Goal: Task Accomplishment & Management: Manage account settings

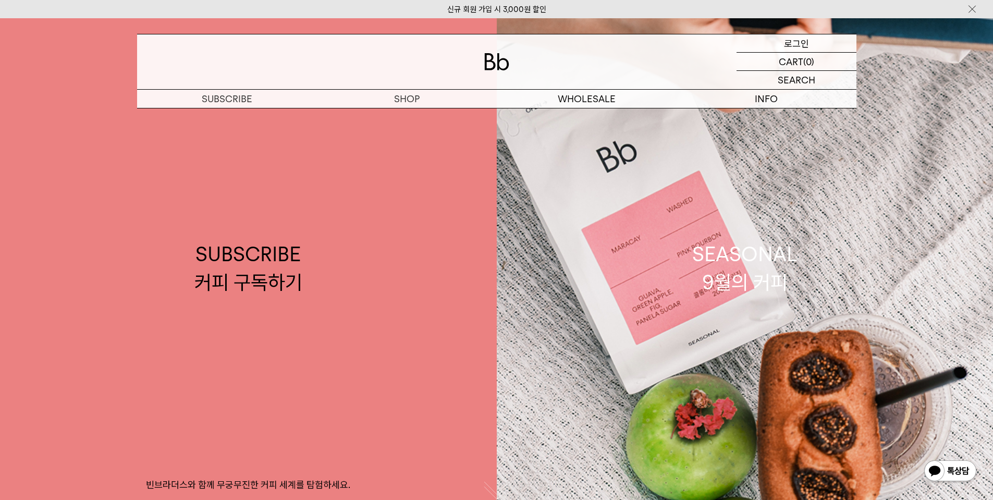
click at [792, 40] on p "로그인" at bounding box center [796, 43] width 25 height 18
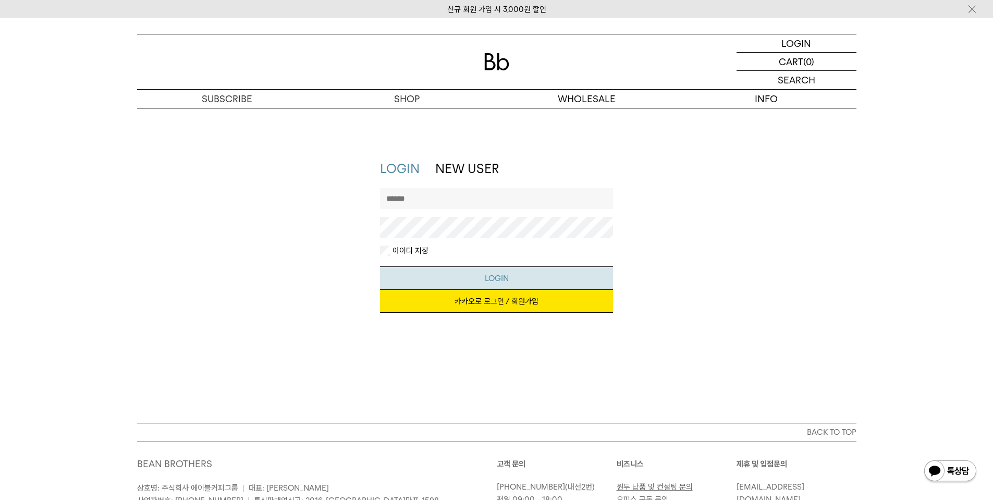
type input "**********"
click at [504, 276] on button "LOGIN" at bounding box center [496, 277] width 233 height 23
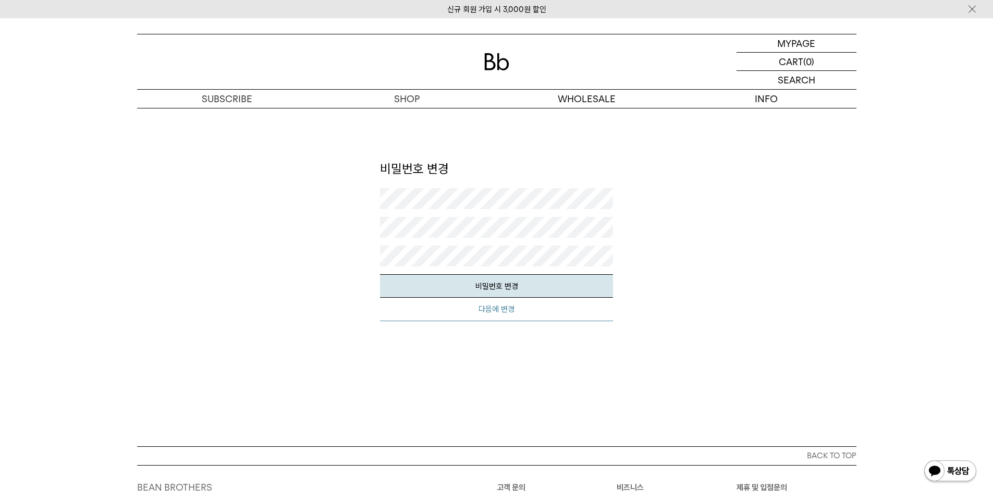
click at [493, 312] on button "다음에 변경" at bounding box center [496, 309] width 233 height 23
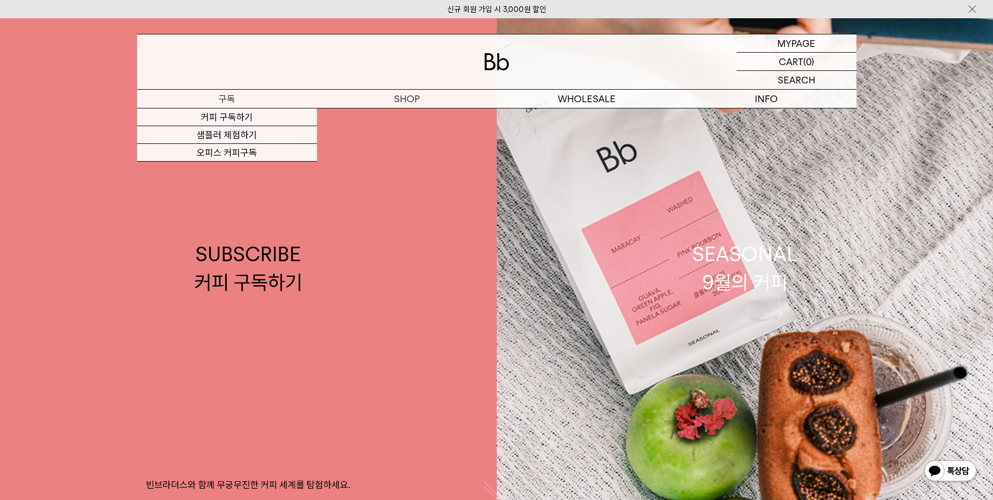
click at [237, 102] on p "구독" at bounding box center [227, 99] width 180 height 18
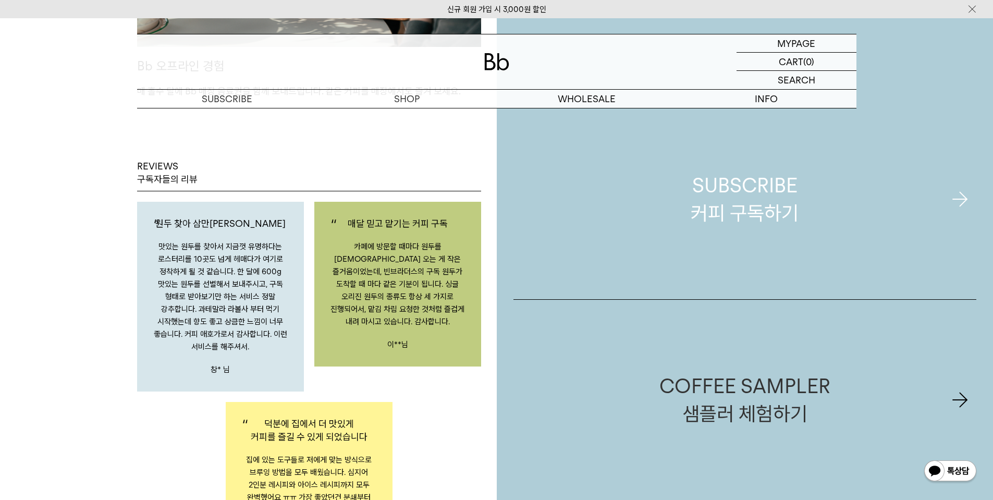
scroll to position [1564, 0]
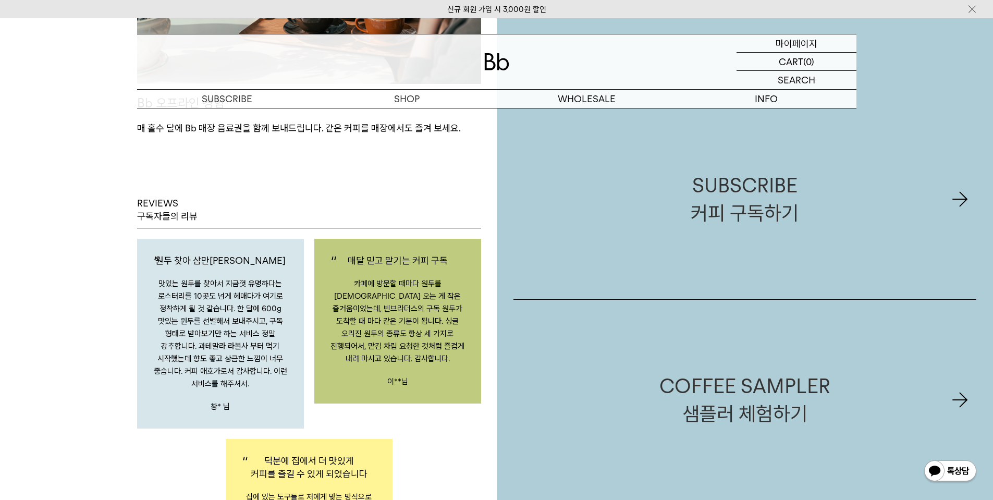
click at [790, 39] on p "마이페이지" at bounding box center [797, 43] width 42 height 18
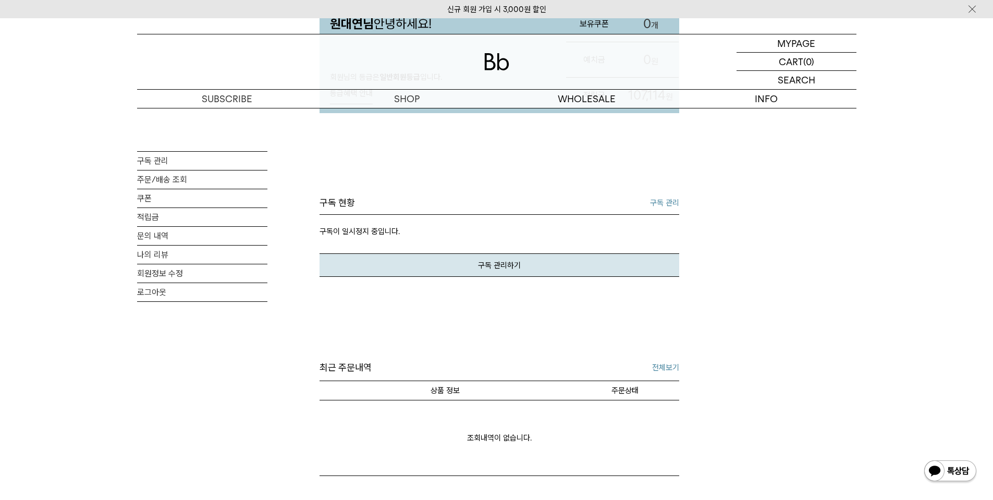
scroll to position [209, 0]
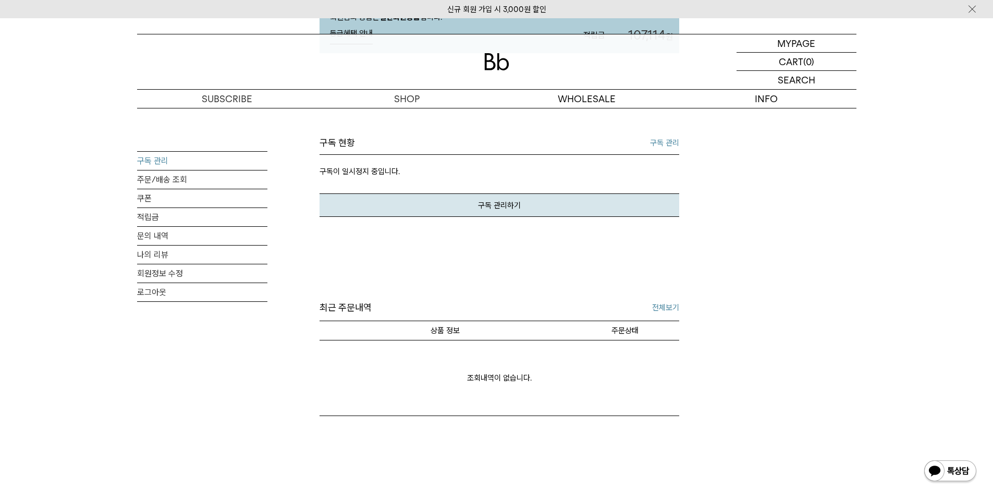
click at [159, 159] on link "구독 관리" at bounding box center [202, 161] width 130 height 18
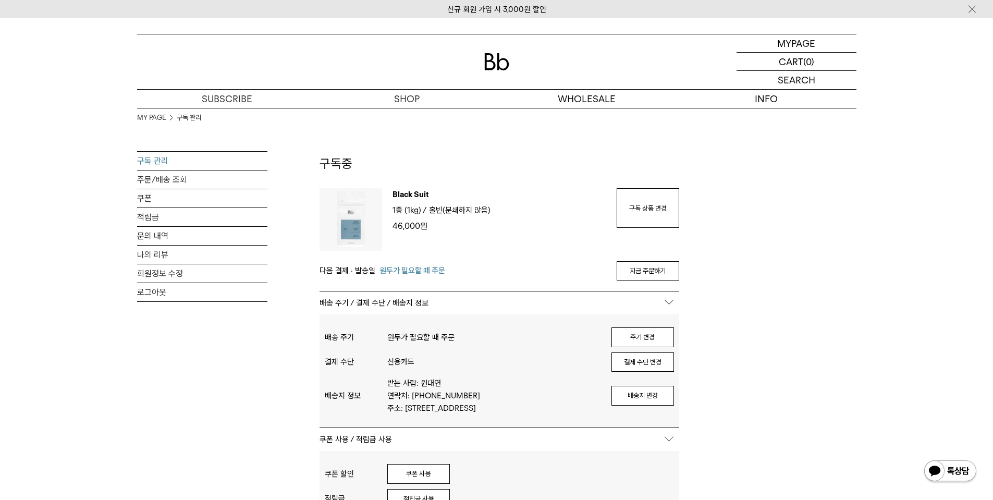
type input "**********"
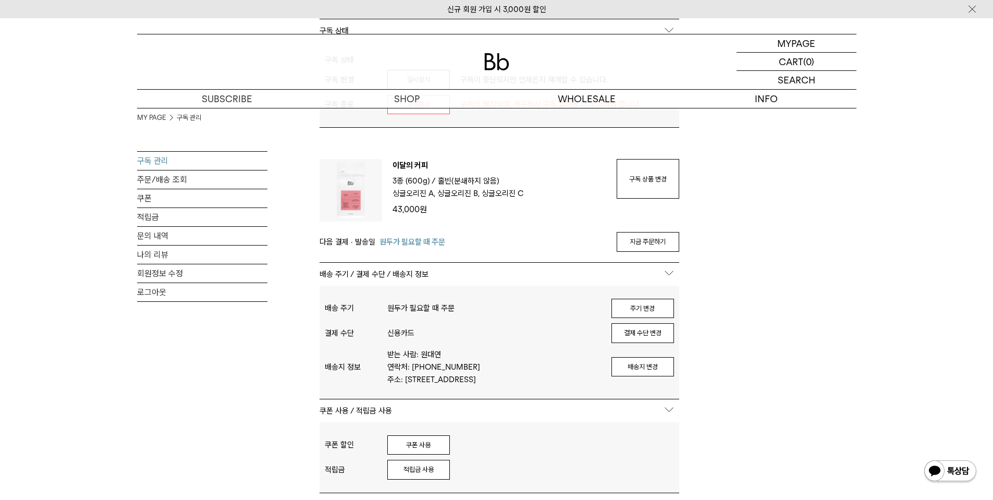
scroll to position [486, 0]
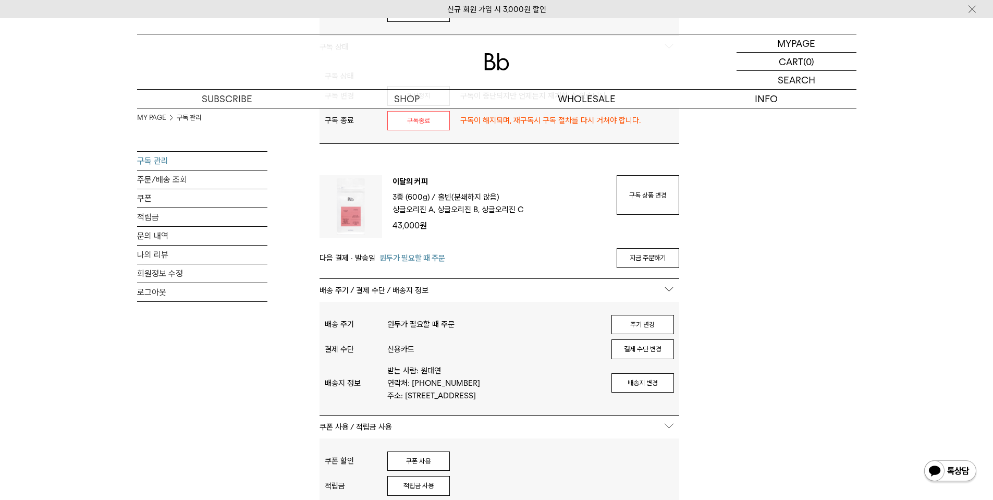
drag, startPoint x: 408, startPoint y: 225, endPoint x: 424, endPoint y: 228, distance: 16.4
click at [424, 227] on p "43,000 원" at bounding box center [500, 226] width 214 height 14
click at [474, 235] on body "신규 회원 가입 시 3,000원 할인 MYPAGE 마이페이지 LOGOUT 로그아웃 CART 장바구니 (0) SEARCH 검색 검색폼 ** 추천…" at bounding box center [496, 321] width 993 height 1578
click at [497, 235] on div "이달의 커피 3종 (600g) / 분쇄도 홀빈(분쇄하지 않음) 원두 옵션 싱글오리진 A, 싱글오리진 B, 싱글오리진 C 43,000 원" at bounding box center [494, 206] width 224 height 63
drag, startPoint x: 387, startPoint y: 258, endPoint x: 458, endPoint y: 259, distance: 70.9
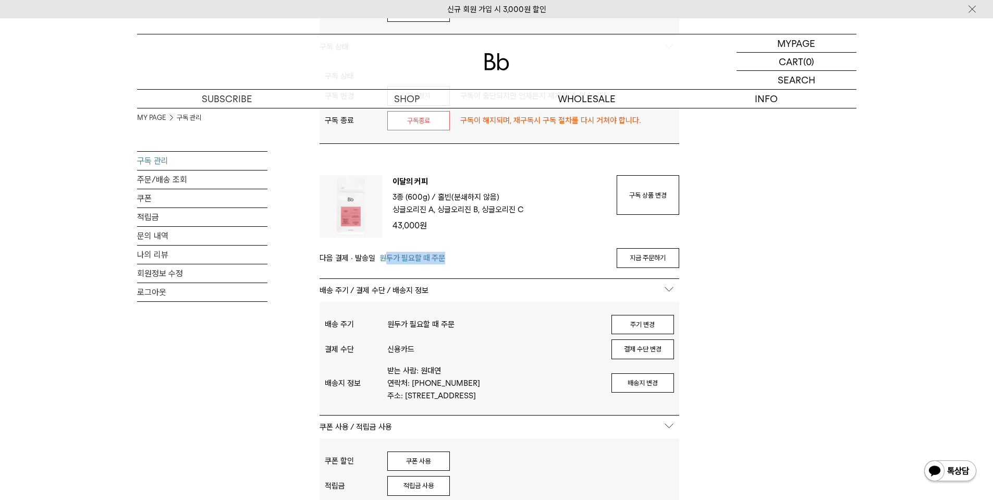
click at [458, 259] on div "다음 결제 · 발송일 원두가 필요할 때 주문 지금 주문하기" at bounding box center [500, 258] width 360 height 20
click at [534, 257] on div "다음 결제 · 발송일 원두가 필요할 때 주문 지금 주문하기" at bounding box center [500, 258] width 360 height 20
click at [655, 257] on link "지금 주문하기" at bounding box center [648, 258] width 63 height 20
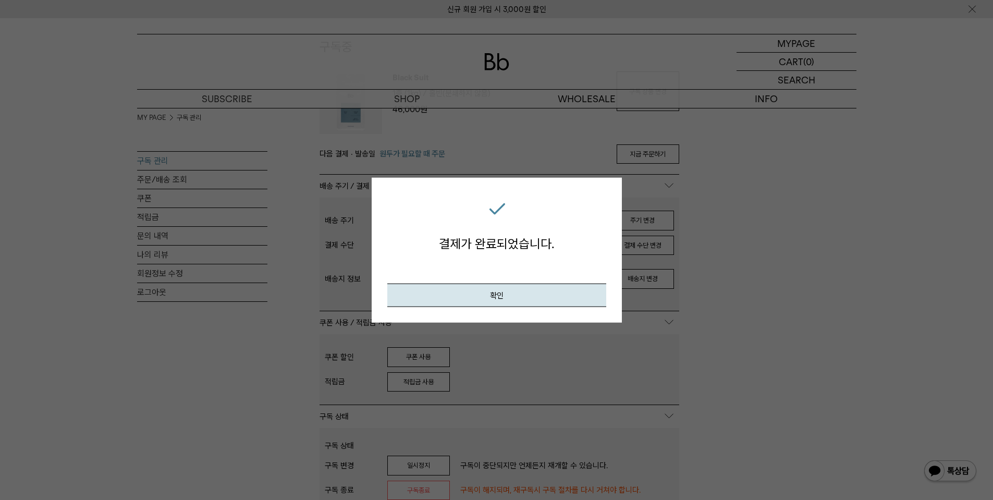
scroll to position [104, 0]
click at [511, 291] on button "확인" at bounding box center [496, 295] width 219 height 23
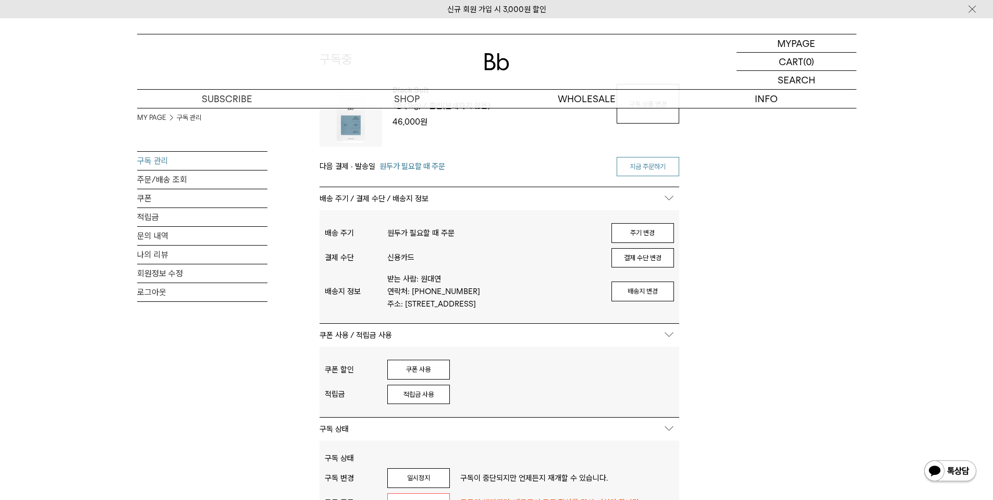
type input "**********"
drag, startPoint x: 653, startPoint y: 169, endPoint x: 587, endPoint y: 34, distance: 150.9
click at [653, 169] on link "지금 주문하기" at bounding box center [648, 167] width 63 height 20
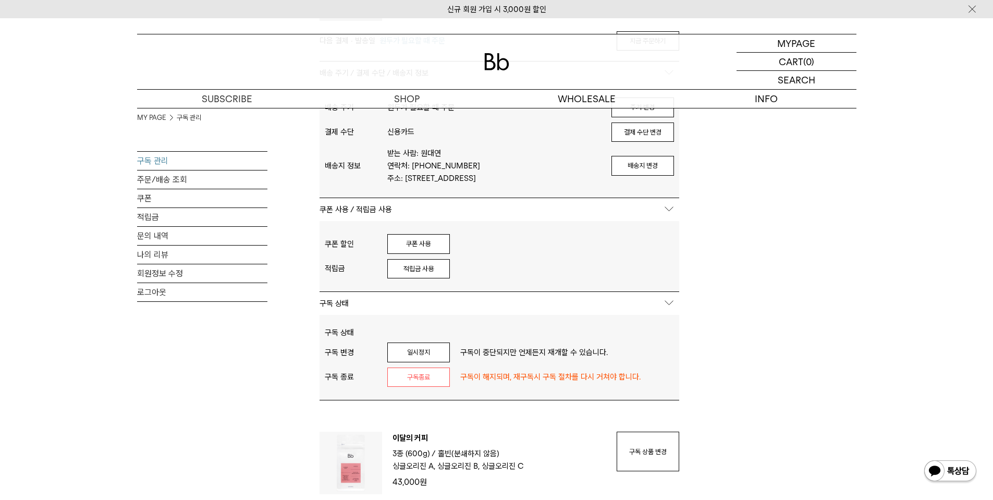
scroll to position [313, 0]
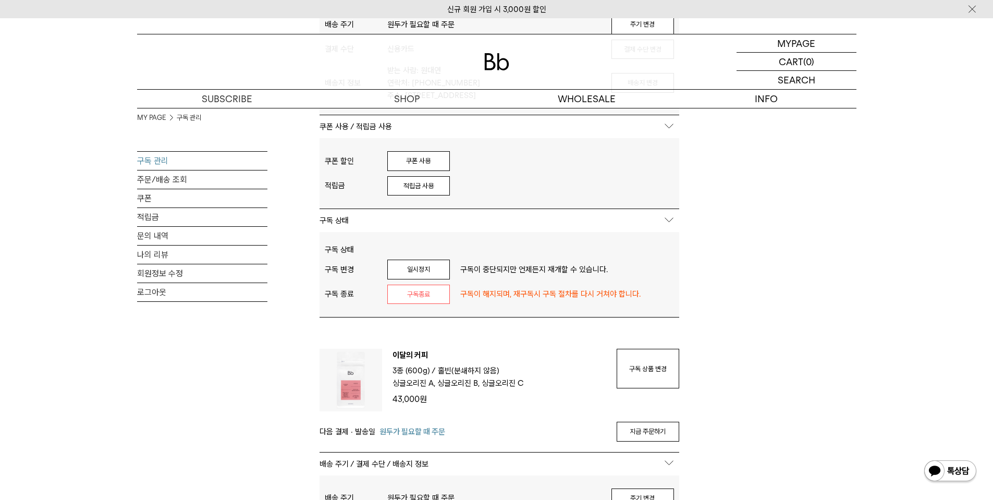
click at [823, 243] on div "MY PAGE 구독 관리 구독 관리 주문/배송 조회 쿠폰 적립금 문의 내역 나의 리뷰 회원정보 수정 로그아웃 구독중 구독 번호 : 6909 인…" at bounding box center [496, 387] width 719 height 1185
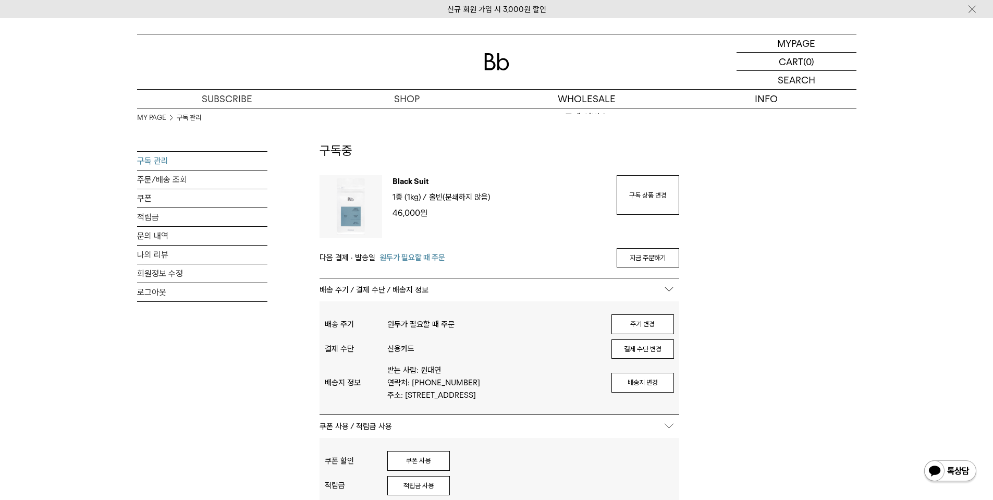
scroll to position [0, 0]
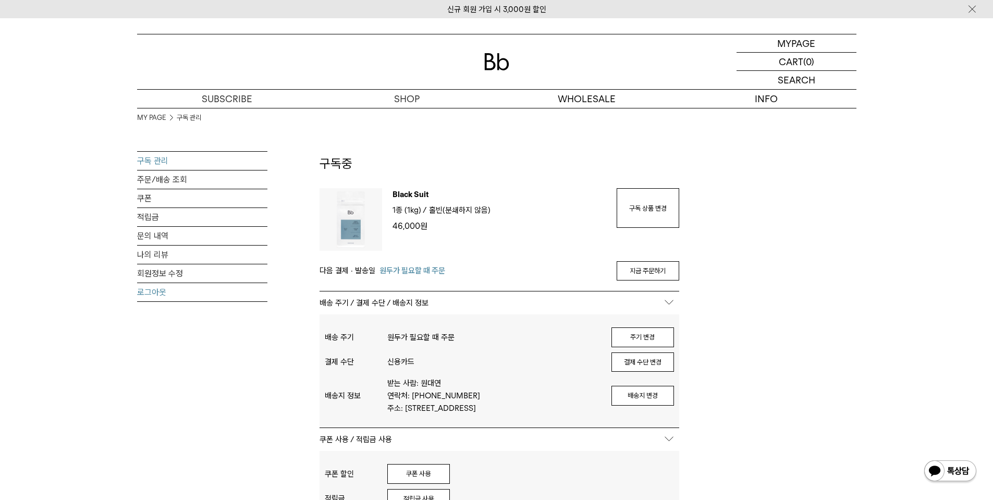
click at [149, 295] on link "로그아웃" at bounding box center [202, 292] width 130 height 18
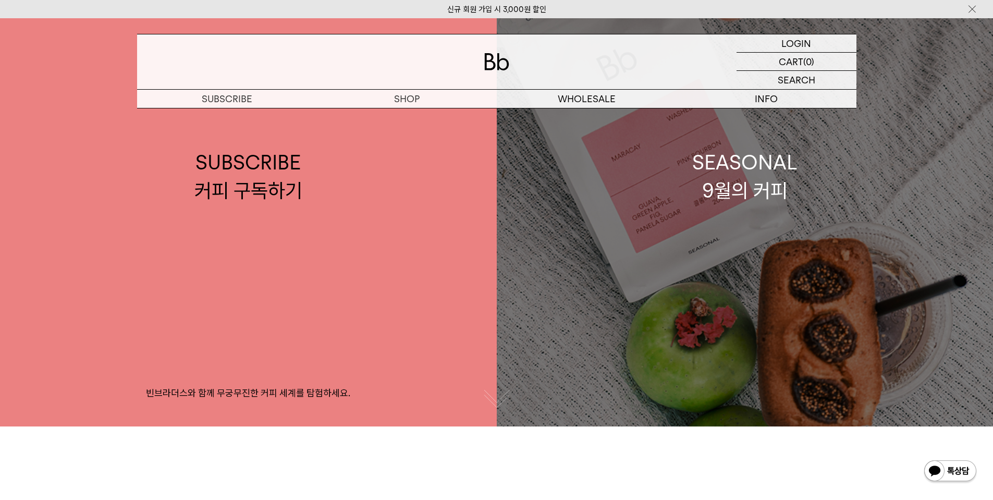
scroll to position [104, 0]
